Goal: Task Accomplishment & Management: Use online tool/utility

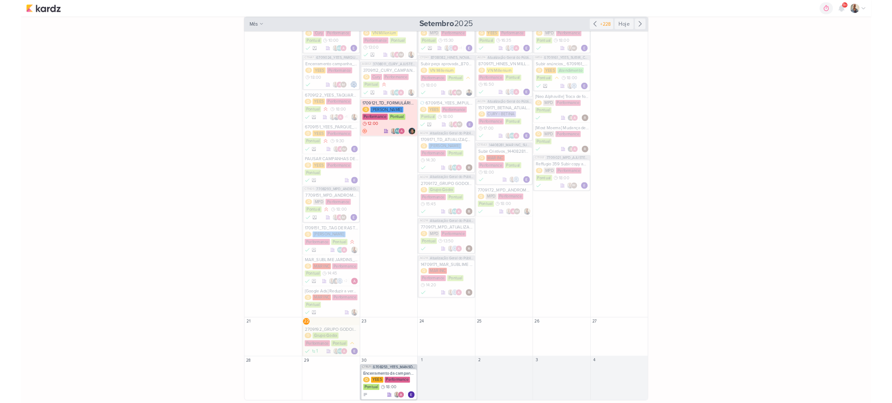
scroll to position [521, 0]
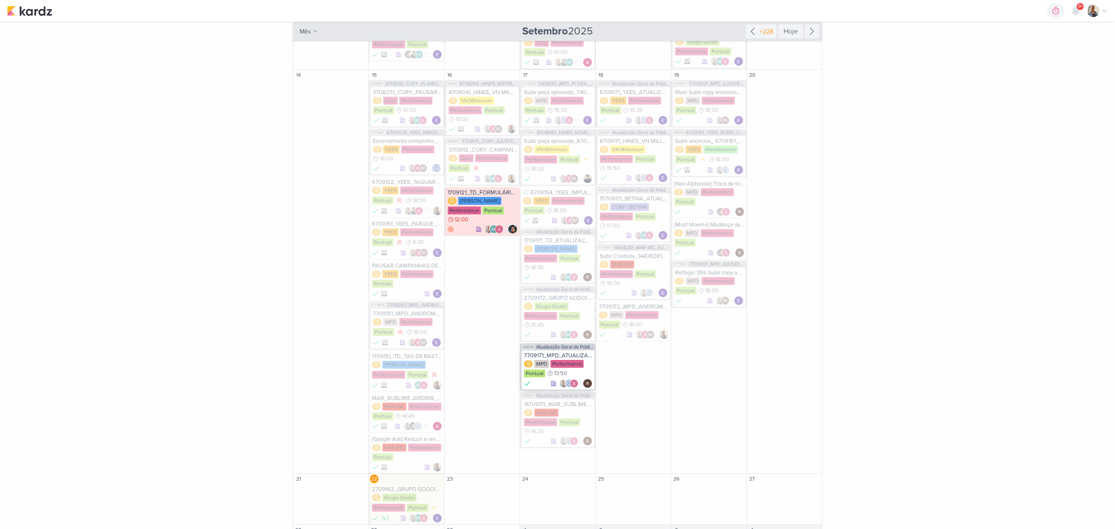
click at [530, 351] on div "7709171_MPD_ATUALIZAÇÃO SEGMENTAÇÃO_GOOGLE Q MPD Performance Pontual 13:50" at bounding box center [557, 369] width 73 height 39
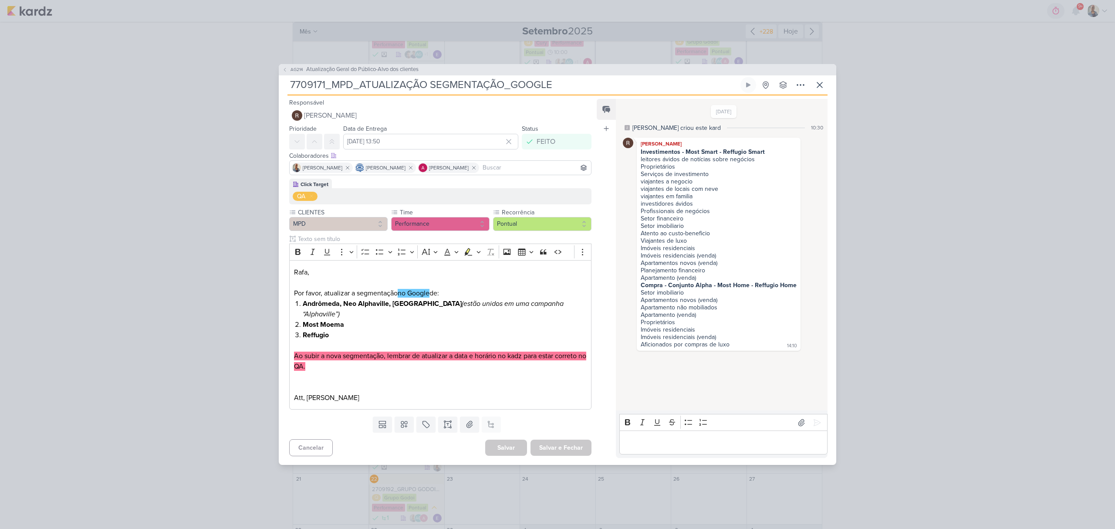
click at [956, 361] on div "AG214 Atualização Geral do Público-Alvo dos clientes 7709171_MPD_ATUALIZAÇÃO SE…" at bounding box center [557, 264] width 1115 height 529
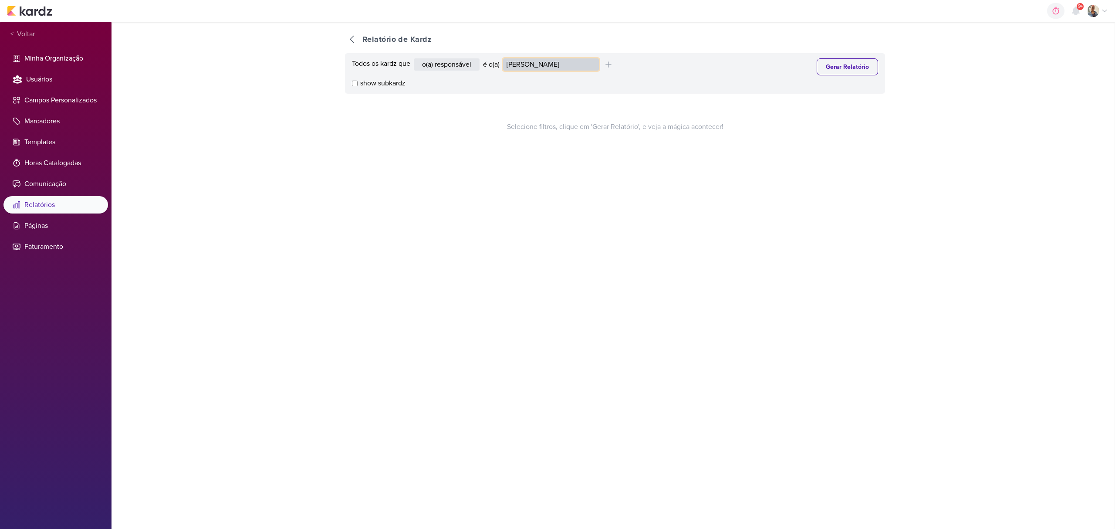
drag, startPoint x: 0, startPoint y: 0, endPoint x: 547, endPoint y: 67, distance: 551.6
click at [547, 67] on select "[PERSON_NAME] [PERSON_NAME] Distribuição Time Estratégico [PERSON_NAME] [PERSON…" at bounding box center [551, 64] width 96 height 12
select select "4084"
click at [505, 58] on select "[PERSON_NAME] [PERSON_NAME] Distribuição Time Estratégico [PERSON_NAME] [PERSON…" at bounding box center [551, 64] width 96 height 12
click at [838, 70] on button "Gerar Relatório" at bounding box center [847, 66] width 61 height 17
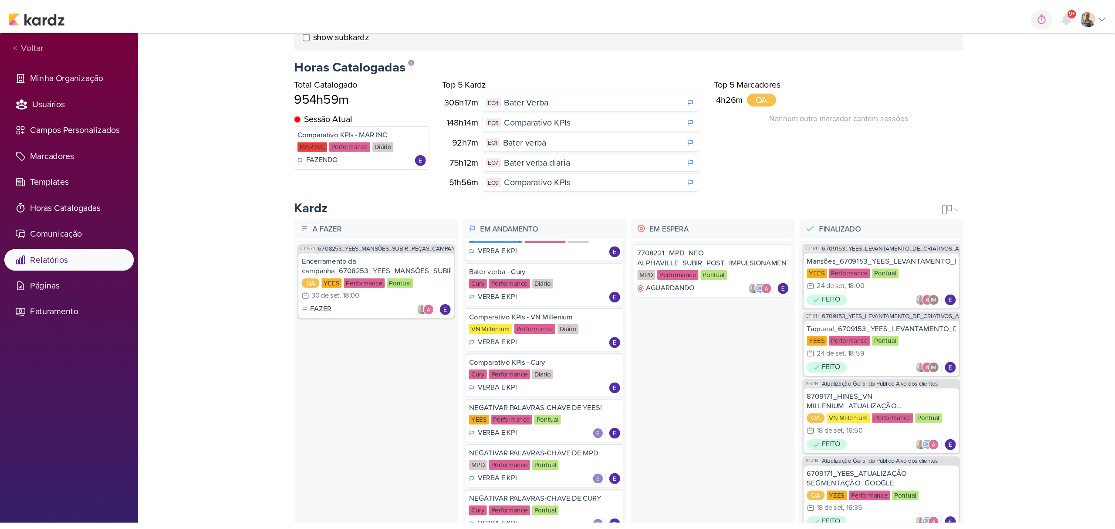
scroll to position [314, 0]
